Goal: Information Seeking & Learning: Learn about a topic

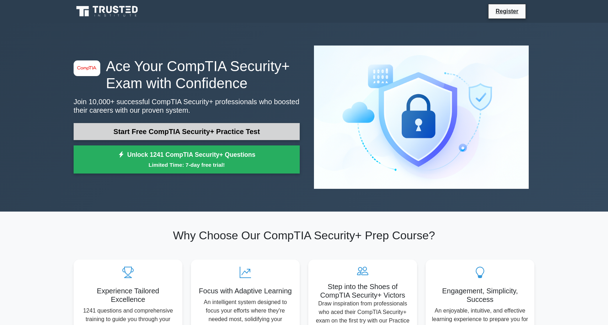
click at [174, 123] on link "Start Free CompTIA Security+ Practice Test" at bounding box center [187, 131] width 226 height 17
click at [248, 123] on link "Start Free CompTIA Security+ Practice Test" at bounding box center [187, 131] width 226 height 17
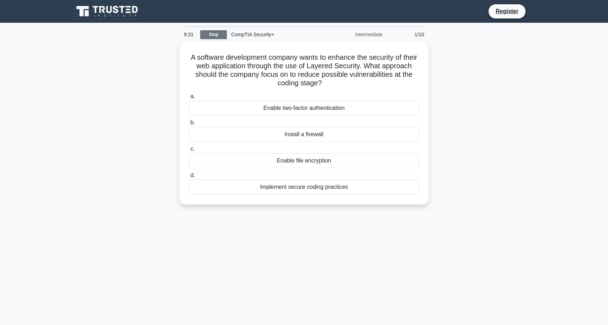
click at [216, 36] on link "Stop" at bounding box center [213, 34] width 27 height 9
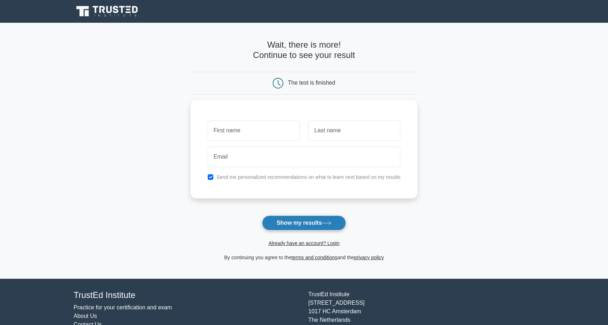
click at [287, 226] on button "Show my results" at bounding box center [304, 223] width 84 height 15
type input "Joseph"
click at [359, 137] on input "text" at bounding box center [354, 128] width 92 height 21
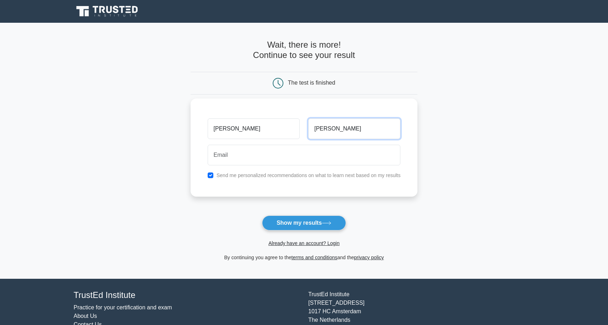
type input "Rishik"
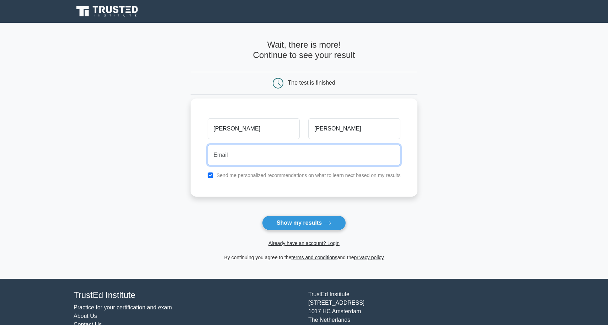
click at [290, 156] on input "email" at bounding box center [304, 155] width 193 height 21
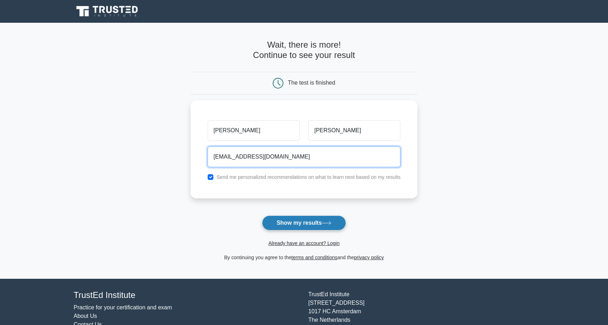
type input "josephrishik@gmail.com"
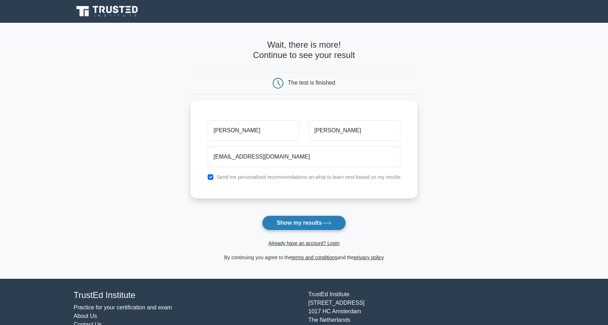
click at [306, 221] on button "Show my results" at bounding box center [304, 223] width 84 height 15
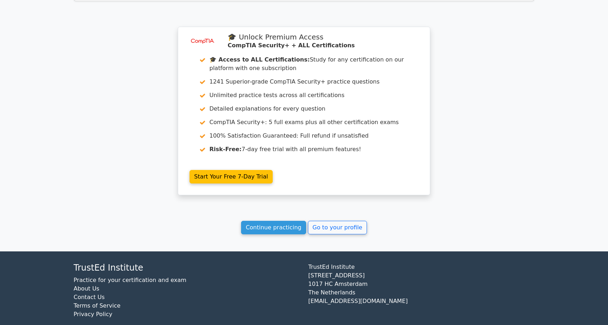
scroll to position [555, 0]
